Goal: Task Accomplishment & Management: Manage account settings

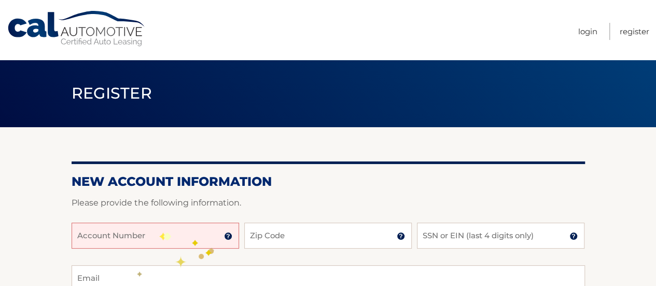
click at [159, 233] on input "Account Number" at bounding box center [155, 235] width 167 height 26
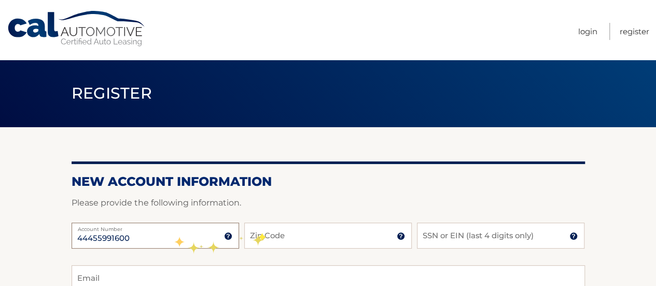
type input "44455991600"
click at [260, 234] on input "Zip Code" at bounding box center [327, 235] width 167 height 26
type input "33015"
click at [449, 238] on input "SSN or EIN (last 4 digits only)" at bounding box center [500, 235] width 167 height 26
type input "5"
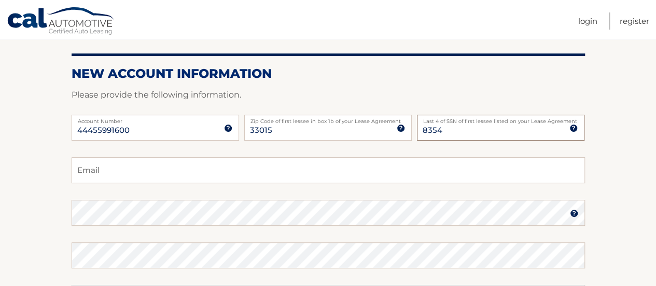
scroll to position [108, 0]
type input "8354"
click at [79, 173] on input "Email" at bounding box center [328, 170] width 513 height 26
type input "[EMAIL_ADDRESS][DOMAIN_NAME]"
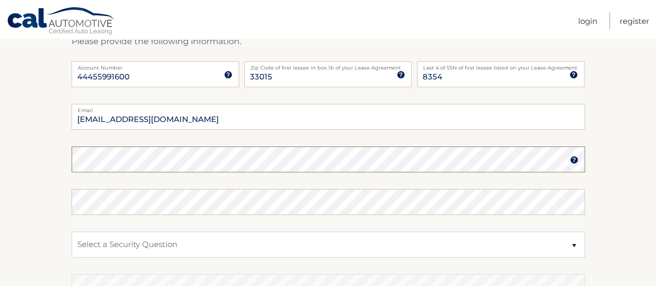
scroll to position [168, 0]
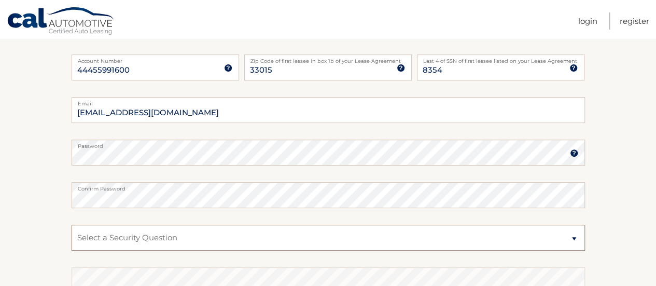
click at [115, 236] on select "Select a Security Question What was the name of your elementary school? What is…" at bounding box center [328, 237] width 513 height 26
select select "4"
click at [72, 224] on select "Select a Security Question What was the name of your elementary school? What is…" at bounding box center [328, 237] width 513 height 26
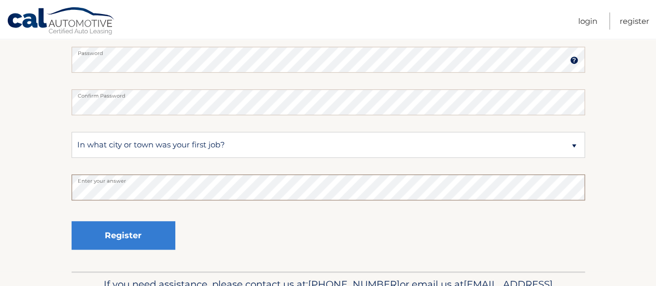
scroll to position [265, 0]
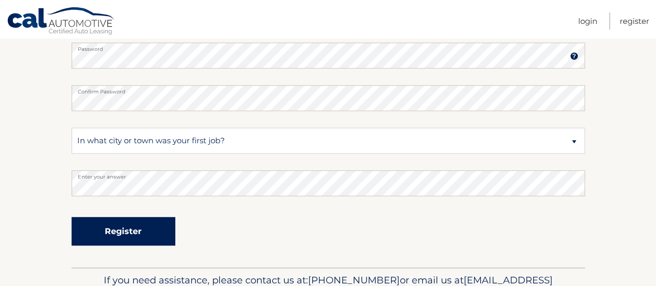
click at [124, 237] on button "Register" at bounding box center [124, 231] width 104 height 29
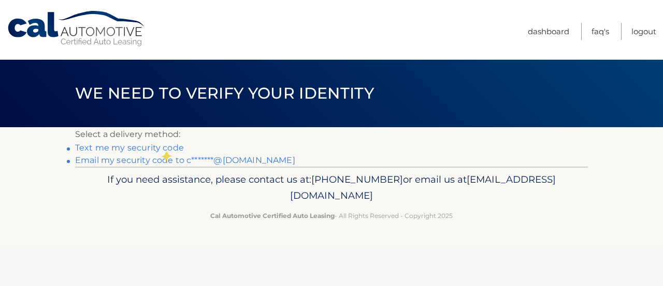
click at [161, 149] on link "Text me my security code" at bounding box center [129, 148] width 109 height 10
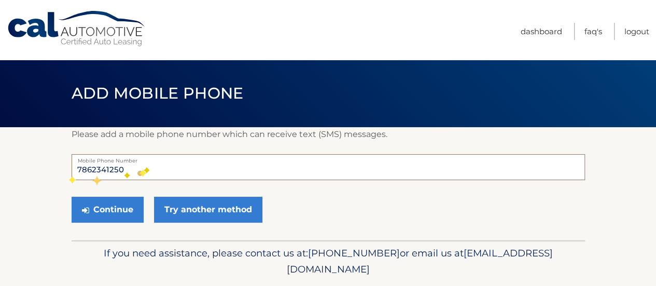
drag, startPoint x: 132, startPoint y: 170, endPoint x: 68, endPoint y: 176, distance: 64.5
click at [68, 176] on section "Please add a mobile phone number which can receive text (SMS) messages. 7862341…" at bounding box center [328, 183] width 656 height 113
click at [48, 205] on section "Please add a mobile phone number which can receive text (SMS) messages. 7862341…" at bounding box center [328, 183] width 656 height 113
drag, startPoint x: 137, startPoint y: 173, endPoint x: 40, endPoint y: 179, distance: 97.1
click at [40, 179] on section "Please add a mobile phone number which can receive text (SMS) messages. 7862341…" at bounding box center [328, 183] width 656 height 113
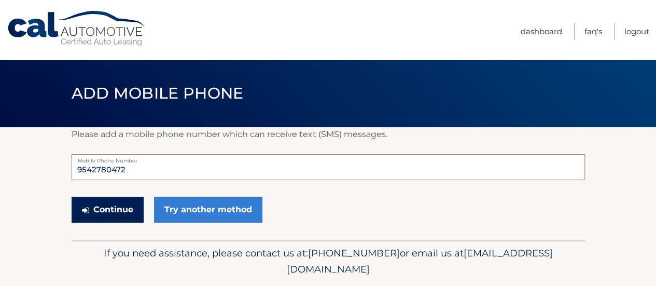
type input "9542780472"
click at [119, 211] on button "Continue" at bounding box center [108, 209] width 72 height 26
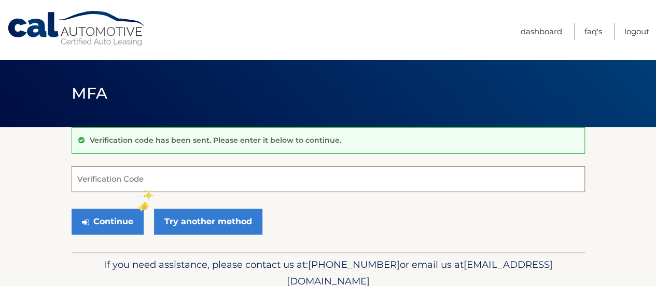
click at [142, 186] on input "Verification Code" at bounding box center [328, 179] width 513 height 26
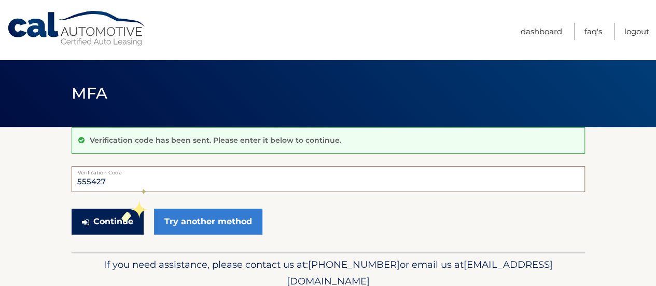
type input "555427"
click at [121, 214] on button "Continue" at bounding box center [108, 221] width 72 height 26
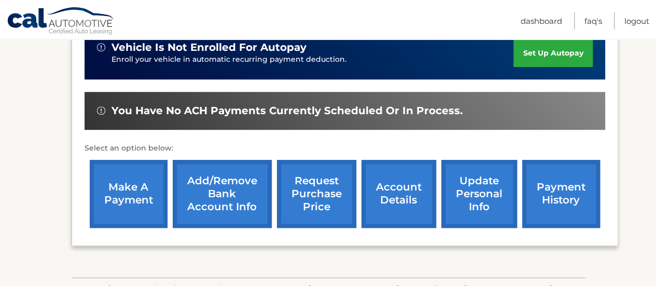
scroll to position [309, 0]
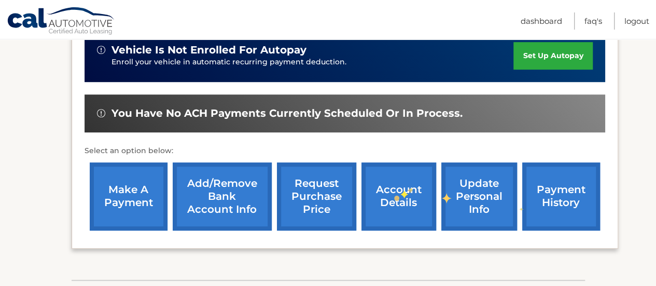
click at [394, 194] on link "account details" at bounding box center [398, 196] width 75 height 68
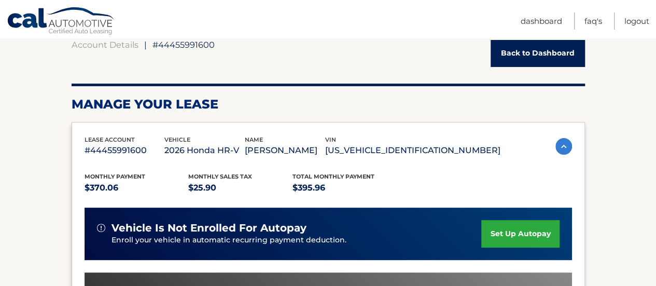
scroll to position [107, 0]
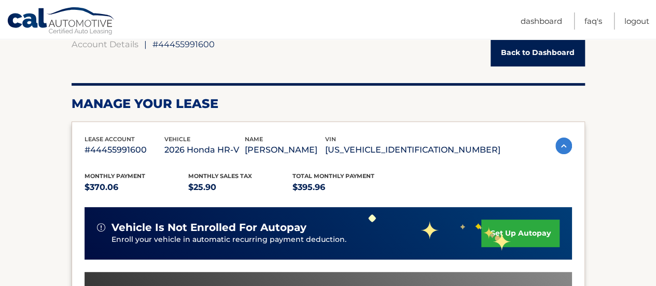
click at [495, 234] on link "set up autopay" at bounding box center [520, 232] width 78 height 27
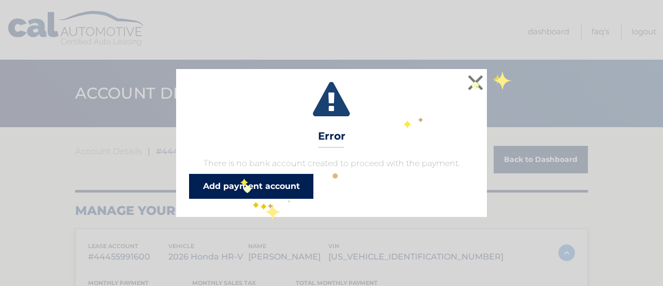
click at [240, 178] on link "Add payment account" at bounding box center [251, 186] width 124 height 25
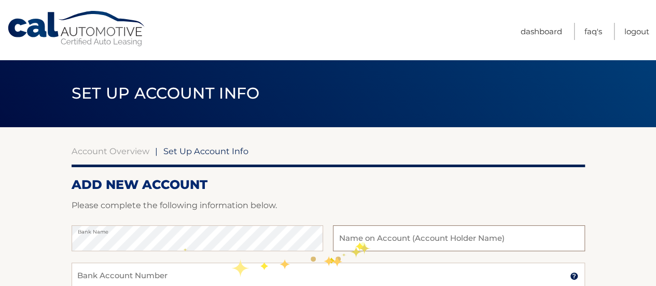
click at [359, 241] on input "text" at bounding box center [458, 238] width 251 height 26
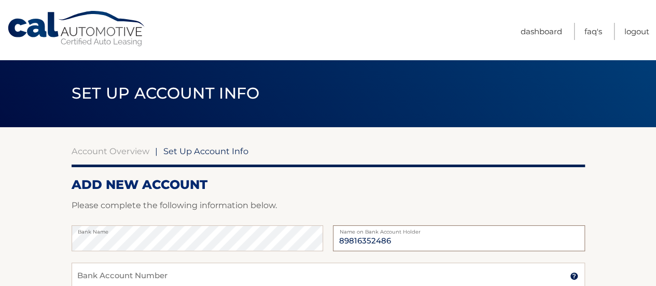
type input "898163524868"
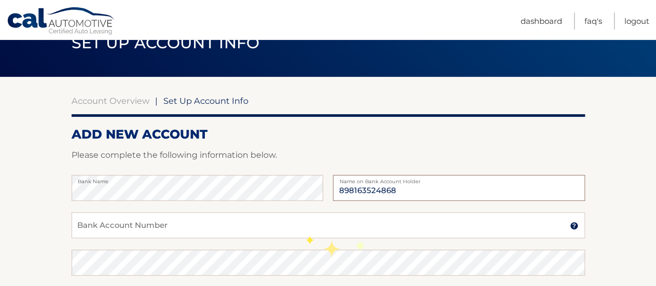
scroll to position [52, 0]
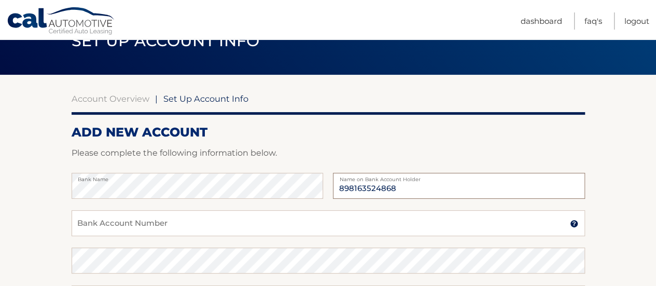
click at [366, 187] on input "898163524868" at bounding box center [458, 186] width 251 height 26
click at [256, 221] on input "Bank Account Number" at bounding box center [328, 223] width 513 height 26
paste input "898163524868"
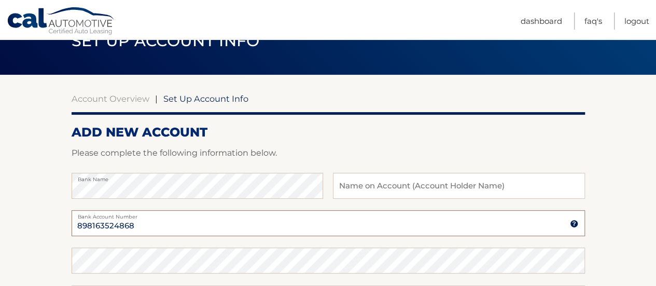
type input "898163524868"
click at [357, 189] on input "text" at bounding box center [458, 186] width 251 height 26
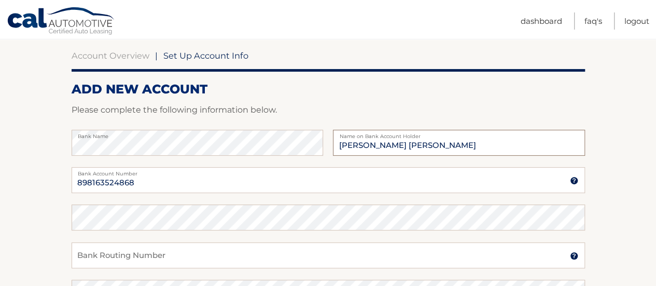
scroll to position [96, 0]
type input "CESAR AUGUSTO LAFAURIE CORREA"
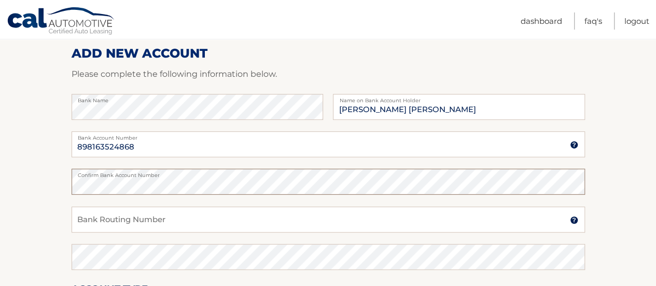
scroll to position [135, 0]
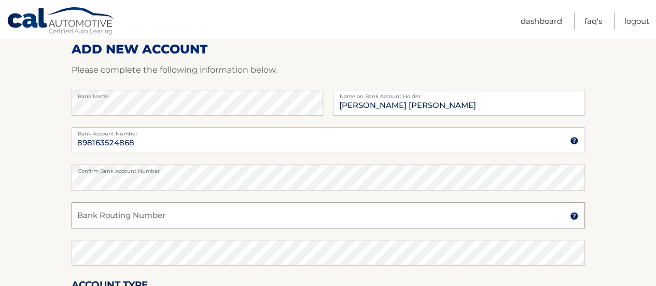
click at [198, 214] on input "Bank Routing Number" at bounding box center [328, 215] width 513 height 26
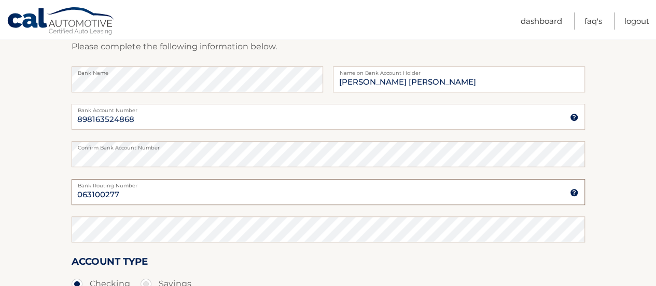
scroll to position [167, 0]
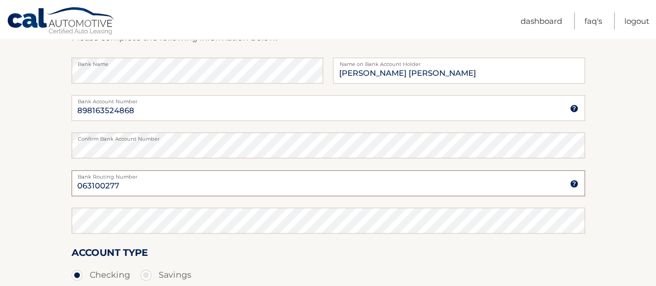
type input "063100277"
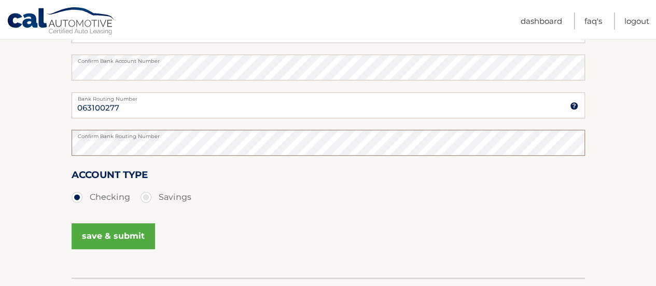
scroll to position [260, 0]
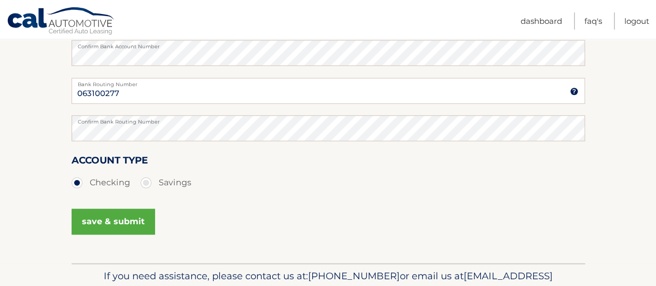
click at [138, 222] on button "save & submit" at bounding box center [113, 221] width 83 height 26
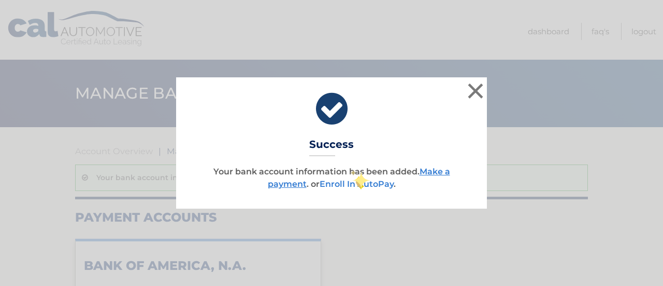
click at [358, 182] on link "Enroll In AutoPay" at bounding box center [357, 184] width 74 height 10
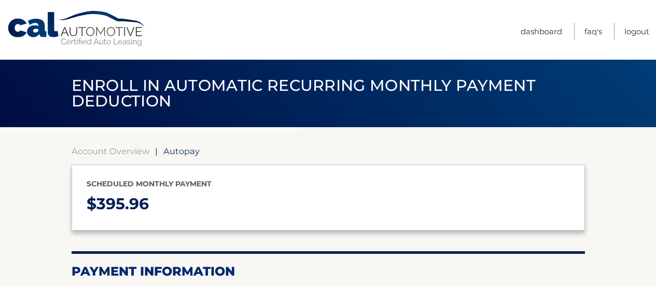
select select "MDYwNmE5ZTYtMTkwMC00MDczLWEyODAtYzViNzdmOWI5Njhh"
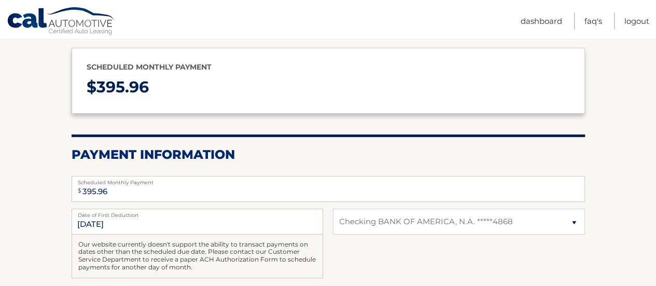
scroll to position [127, 0]
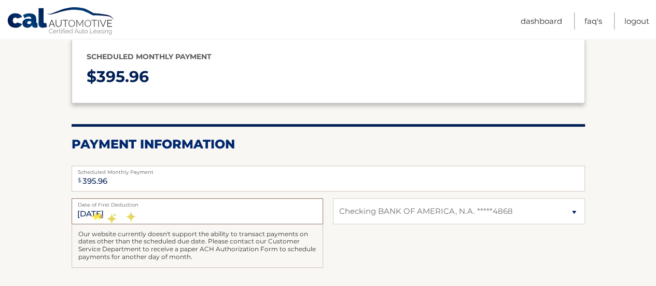
click at [92, 212] on input "9/9/2025" at bounding box center [197, 211] width 251 height 26
click at [87, 210] on input "9/9/2025" at bounding box center [197, 211] width 251 height 26
click at [131, 215] on input "9/9/2025" at bounding box center [197, 211] width 251 height 26
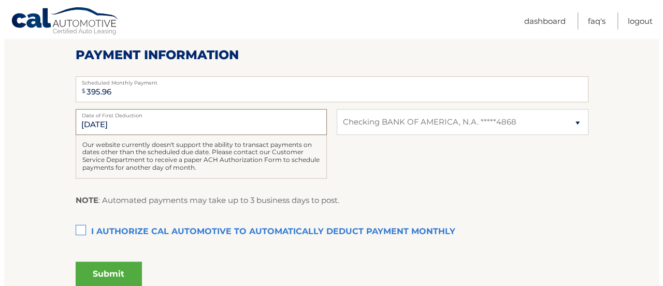
scroll to position [217, 0]
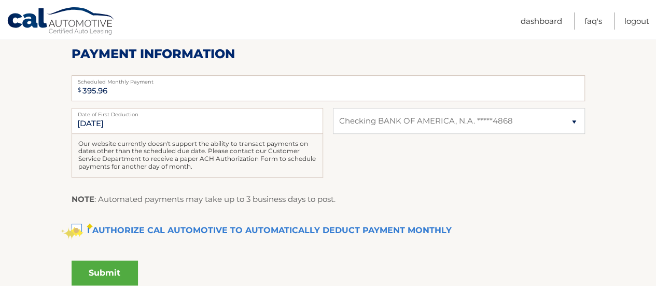
click at [76, 229] on label "I authorize cal automotive to automatically deduct payment monthly This checkbo…" at bounding box center [328, 230] width 513 height 21
click at [0, 0] on input "I authorize cal automotive to automatically deduct payment monthly This checkbo…" at bounding box center [0, 0] width 0 height 0
click at [103, 273] on button "Submit" at bounding box center [105, 272] width 66 height 25
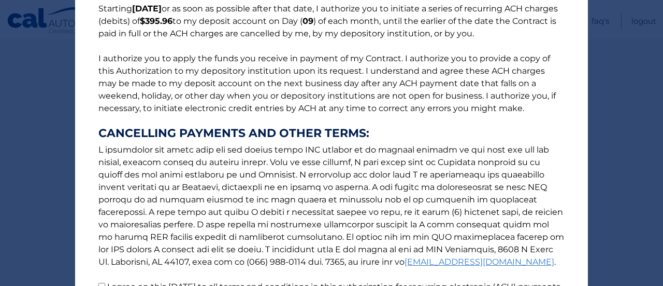
scroll to position [204, 0]
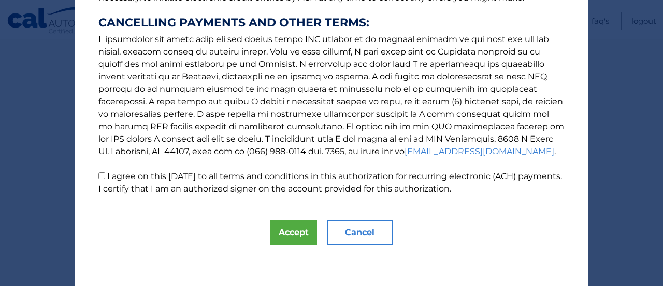
click at [98, 175] on input "I agree on this 08/30/2025 to all terms and conditions in this authorization fo…" at bounding box center [101, 175] width 7 height 7
checkbox input "true"
click at [288, 237] on button "Accept" at bounding box center [294, 232] width 47 height 25
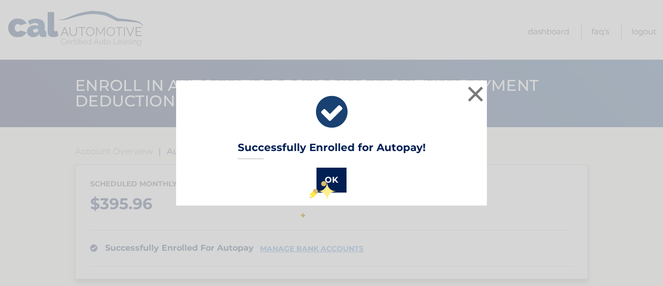
click at [321, 179] on button "OK" at bounding box center [332, 179] width 30 height 25
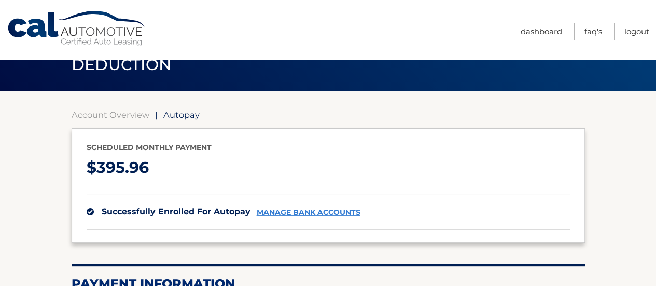
scroll to position [32, 0]
